Goal: Transaction & Acquisition: Purchase product/service

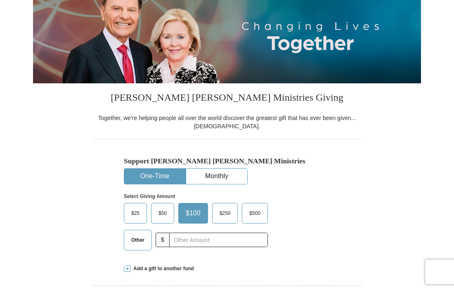
scroll to position [137, 0]
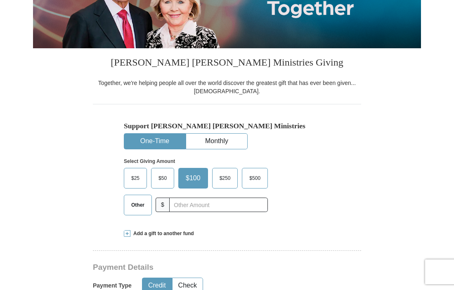
click at [160, 178] on span "$50" at bounding box center [162, 178] width 17 height 12
click at [0, 0] on input "$50" at bounding box center [0, 0] width 0 height 0
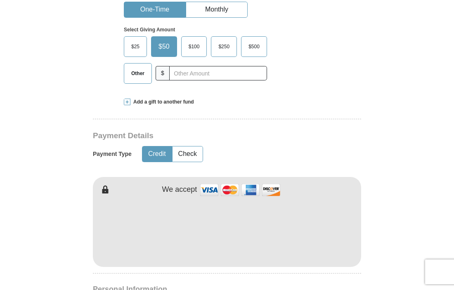
scroll to position [275, 0]
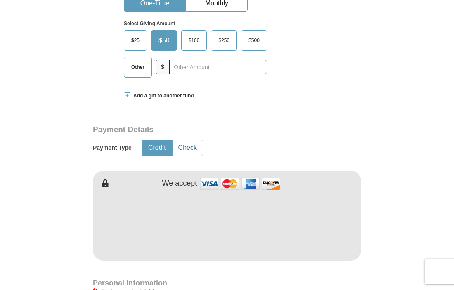
click at [188, 147] on button "Check" at bounding box center [187, 147] width 30 height 15
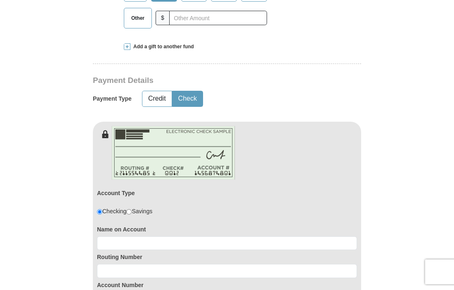
scroll to position [344, 0]
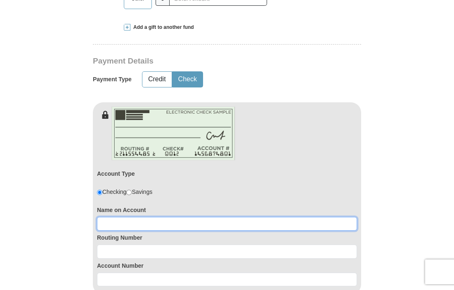
click at [108, 223] on input at bounding box center [227, 224] width 260 height 14
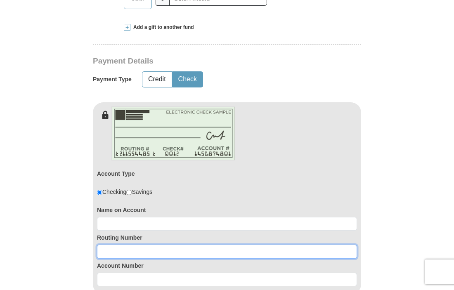
click at [115, 252] on input at bounding box center [227, 252] width 260 height 14
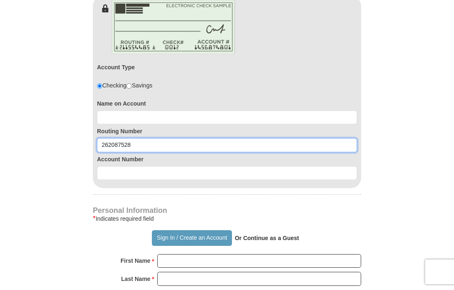
scroll to position [481, 0]
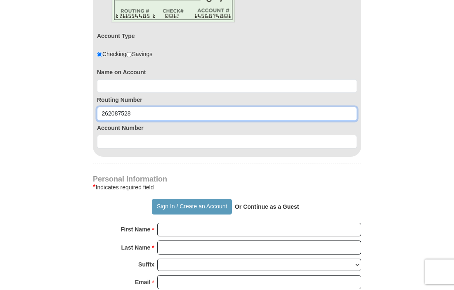
type input "262087528"
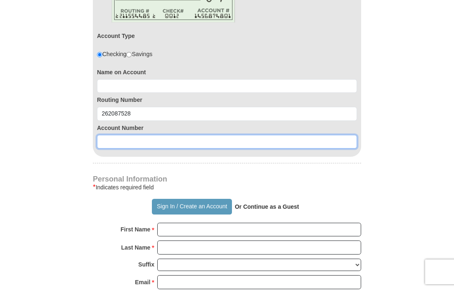
click at [120, 139] on input at bounding box center [227, 142] width 260 height 14
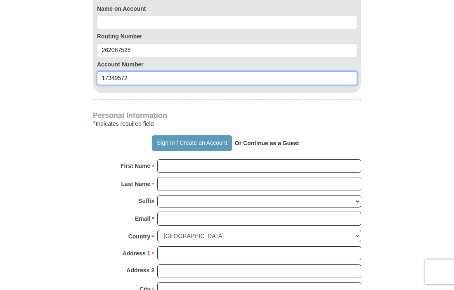
scroll to position [619, 0]
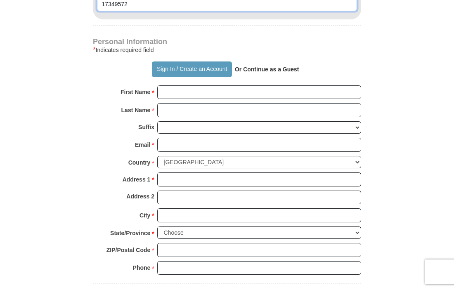
type input "17349572"
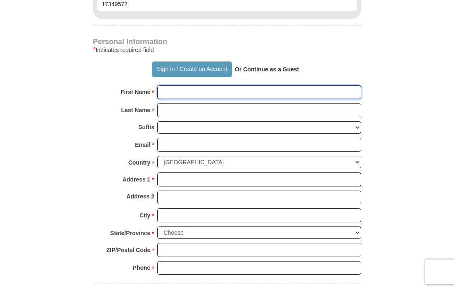
click at [177, 96] on input "First Name *" at bounding box center [259, 92] width 204 height 14
type input "JD & [PERSON_NAME]"
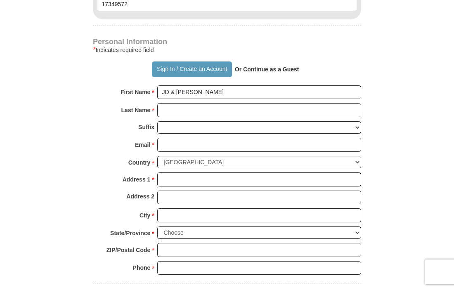
type input "[PERSON_NAME]"
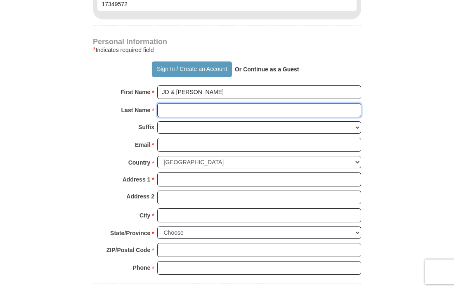
type input "[PERSON_NAME]"
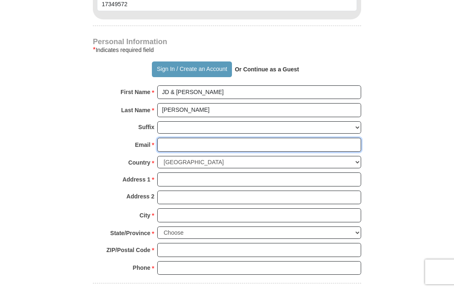
type input "[EMAIL_ADDRESS][DOMAIN_NAME]"
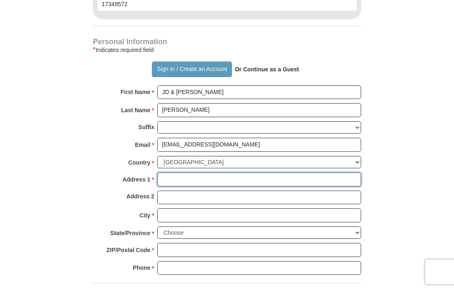
type input "[STREET_ADDRESS]"
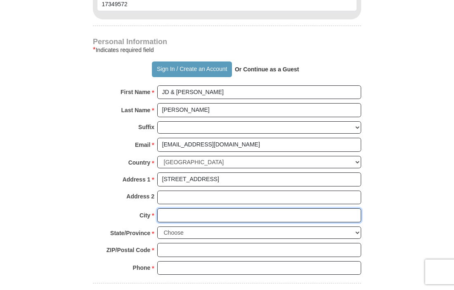
type input "[PERSON_NAME]"
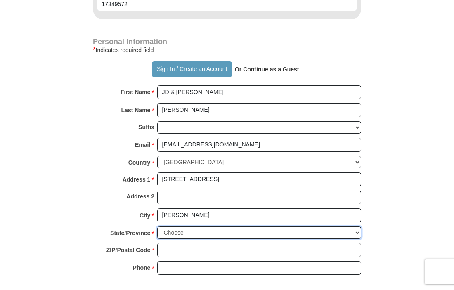
select select "AL"
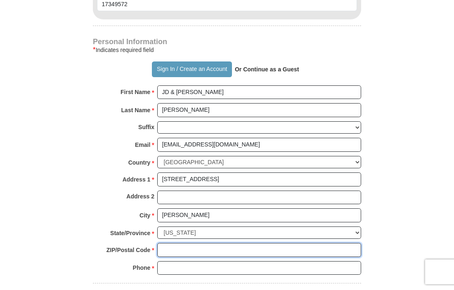
type input "35080"
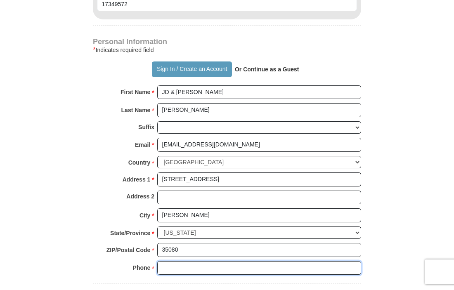
type input "2059011511"
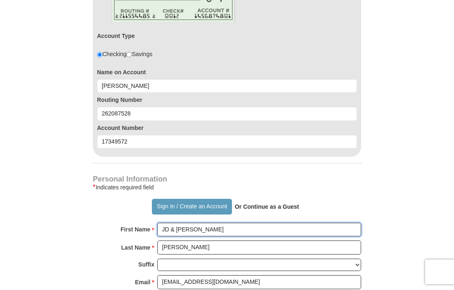
scroll to position [206, 0]
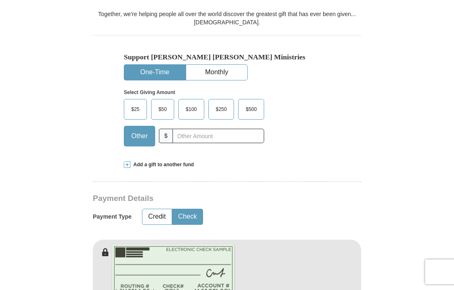
click at [160, 111] on span "$50" at bounding box center [162, 109] width 17 height 12
click at [0, 0] on input "$50" at bounding box center [0, 0] width 0 height 0
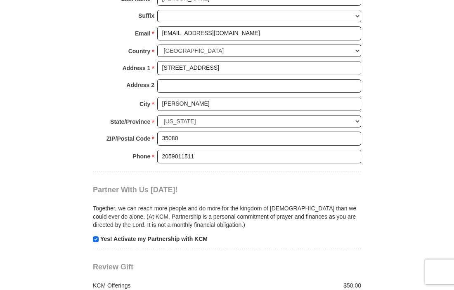
scroll to position [756, 0]
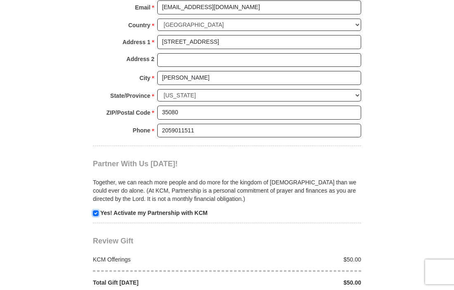
click at [97, 214] on input "checkbox" at bounding box center [96, 213] width 6 height 6
checkbox input "false"
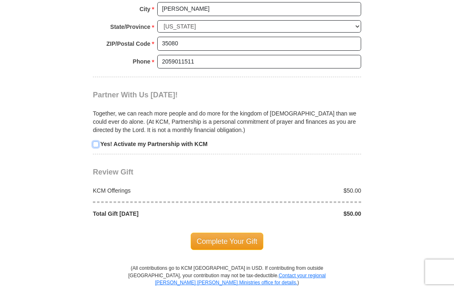
scroll to position [894, 0]
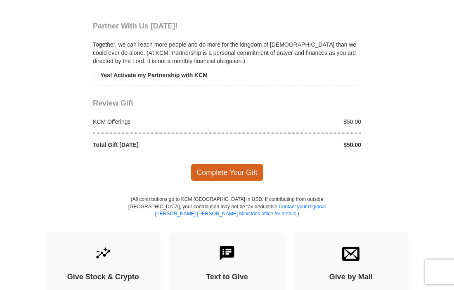
click at [229, 172] on span "Complete Your Gift" at bounding box center [227, 172] width 73 height 17
